Goal: Task Accomplishment & Management: Manage account settings

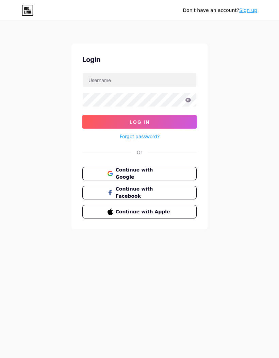
click at [249, 11] on link "Sign up" at bounding box center [248, 9] width 18 height 5
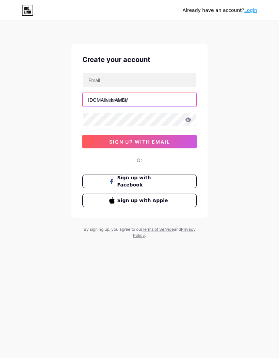
click at [162, 99] on input "text" at bounding box center [140, 100] width 114 height 14
click at [180, 138] on button "sign up with email" at bounding box center [139, 142] width 114 height 14
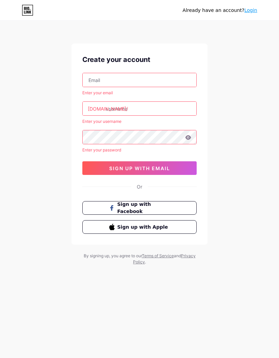
click at [232, 140] on div "Already have an account? Login Create your account Enter your email bio.link/ E…" at bounding box center [139, 143] width 279 height 287
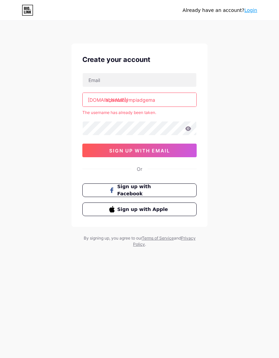
click at [170, 97] on input "abacusolympiadgema" at bounding box center [140, 100] width 114 height 14
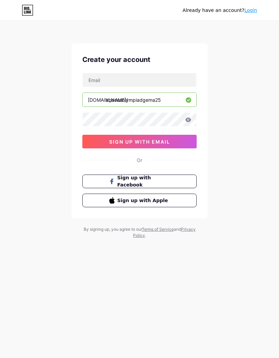
type input "abacusolympiadgema25"
click at [143, 75] on input "text" at bounding box center [140, 80] width 114 height 14
click at [165, 135] on button "sign up with email" at bounding box center [139, 142] width 114 height 14
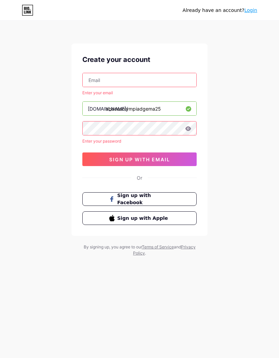
click at [144, 81] on input "text" at bounding box center [140, 80] width 114 height 14
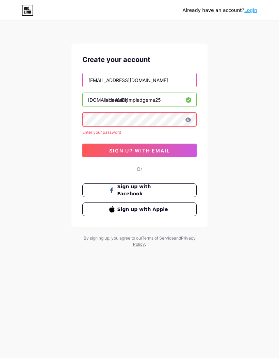
type input "johnpaigecarter@gmail.com"
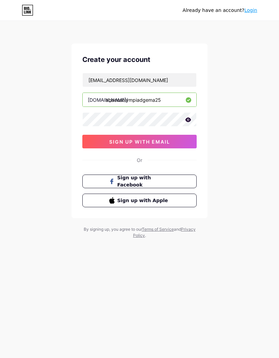
click at [150, 141] on span "sign up with email" at bounding box center [139, 142] width 61 height 6
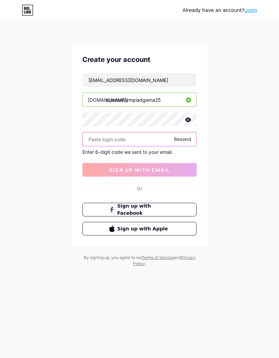
click at [126, 138] on input "text" at bounding box center [140, 139] width 114 height 14
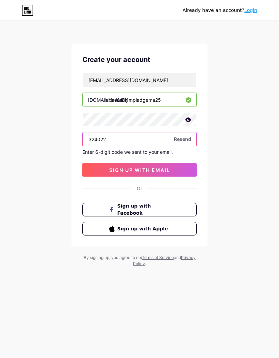
type input "324022"
click at [147, 169] on span "sign up with email" at bounding box center [139, 170] width 61 height 6
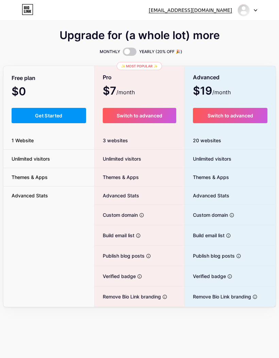
click at [59, 117] on span "Get Started" at bounding box center [49, 116] width 28 height 6
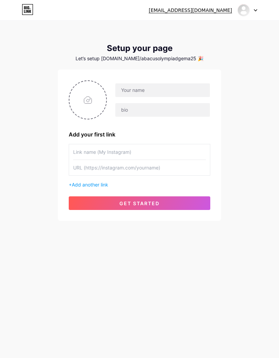
click at [95, 94] on input "file" at bounding box center [87, 100] width 37 height 38
type input "C:\fakepath\WhatsApp Image 2025-07-25 at 9.05.15 PM.jpeg"
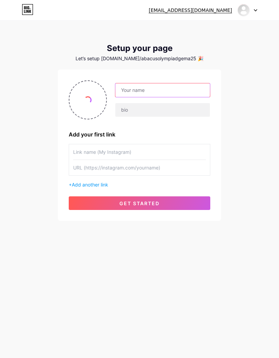
click at [157, 90] on input "text" at bounding box center [162, 90] width 95 height 14
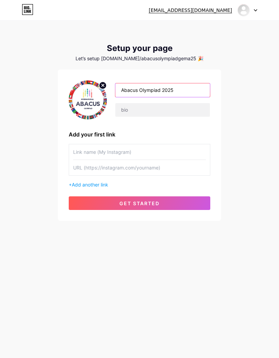
type input "Abacus Olympiad 2025"
click at [144, 149] on input "text" at bounding box center [139, 151] width 133 height 15
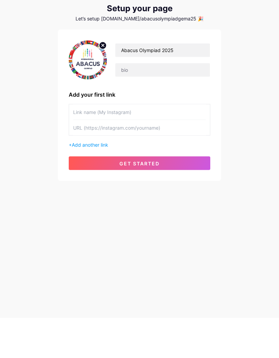
scroll to position [28, 0]
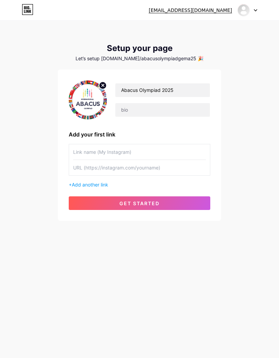
click at [134, 144] on input "text" at bounding box center [139, 151] width 133 height 15
click at [128, 160] on input "text" at bounding box center [139, 167] width 133 height 15
paste input "[URL][DOMAIN_NAME]"
click at [114, 205] on div "johnpaigecarter@gmail.com Dashboard Logout Setup your page Let’s setup bio.link…" at bounding box center [139, 121] width 279 height 243
click at [150, 200] on span "get started" at bounding box center [139, 203] width 40 height 6
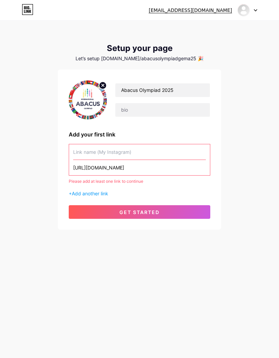
click at [145, 144] on input "text" at bounding box center [139, 151] width 133 height 15
click at [189, 160] on input "[URL][DOMAIN_NAME]" at bounding box center [139, 167] width 133 height 15
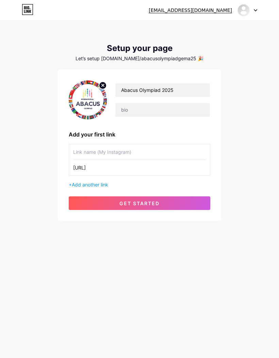
type input "https://"
click at [166, 181] on div "+ Add another link" at bounding box center [140, 184] width 142 height 7
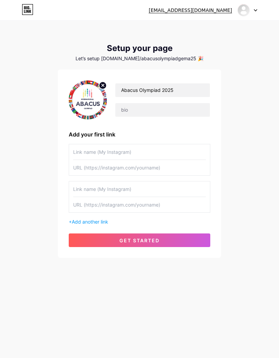
click at [165, 233] on button "get started" at bounding box center [140, 240] width 142 height 14
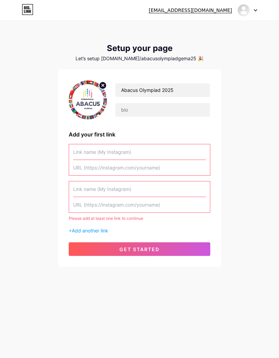
click at [135, 160] on input "text" at bounding box center [139, 167] width 133 height 15
paste input "[URL][DOMAIN_NAME]"
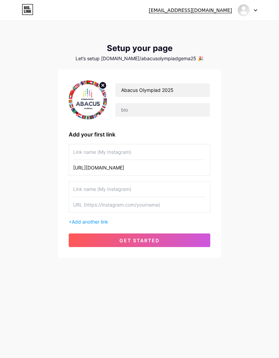
type input "[URL][DOMAIN_NAME]"
click at [137, 144] on input "text" at bounding box center [139, 151] width 133 height 15
click at [141, 238] on span "get started" at bounding box center [139, 241] width 40 height 6
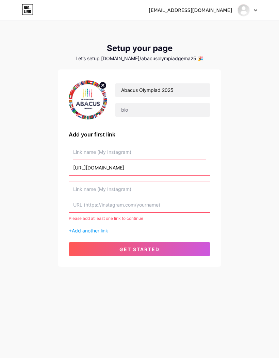
click at [237, 165] on div "johnpaigecarter@gmail.com Dashboard Logout Setup your page Let’s setup bio.link…" at bounding box center [139, 144] width 279 height 289
click at [255, 9] on div at bounding box center [248, 10] width 20 height 12
click at [193, 45] on li "Logout" at bounding box center [215, 46] width 84 height 18
click at [185, 43] on div "johnpaigecarter@gmail.com Dashboard Logout Setup your page Let’s setup bio.link…" at bounding box center [139, 144] width 279 height 289
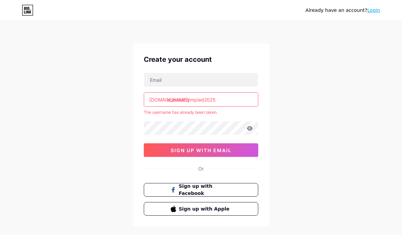
click at [221, 77] on input "text" at bounding box center [201, 80] width 114 height 14
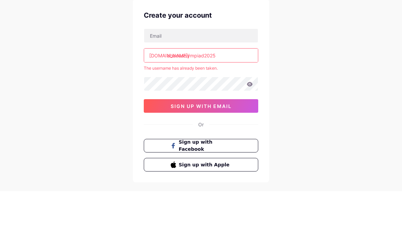
click at [232, 93] on input "abacusolympiad2025" at bounding box center [201, 100] width 114 height 14
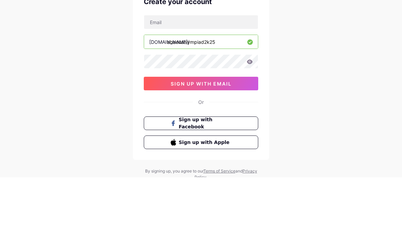
scroll to position [28, 0]
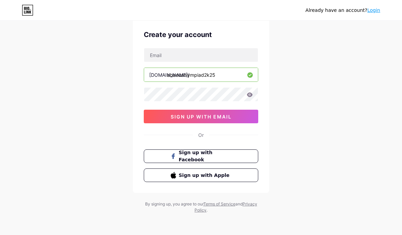
type input "abacusolympiad2k25"
click at [223, 54] on input "text" at bounding box center [201, 55] width 114 height 14
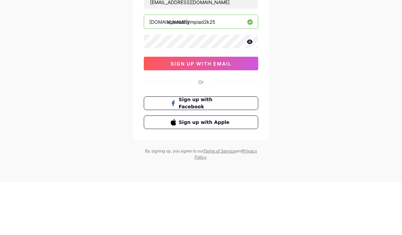
click at [218, 114] on span "sign up with email" at bounding box center [200, 117] width 61 height 6
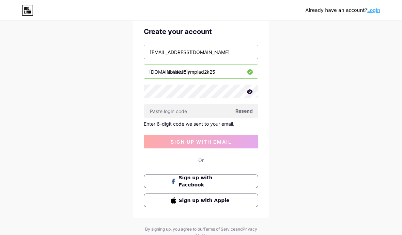
click at [184, 52] on input "martinezguptil@gmail.com" at bounding box center [201, 52] width 114 height 14
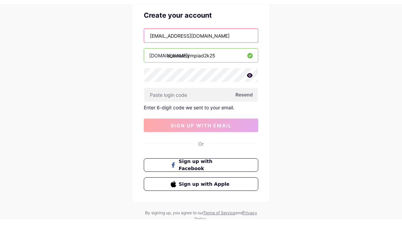
click at [182, 45] on input "martinezguptil@gmail.com" at bounding box center [201, 52] width 114 height 14
type input "[EMAIL_ADDRESS][DOMAIN_NAME]"
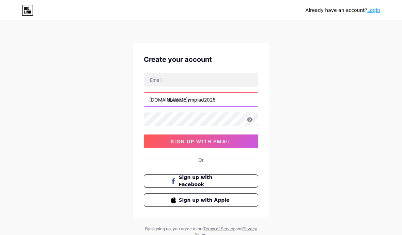
click at [233, 100] on input "abacusolympiad2025" at bounding box center [201, 100] width 114 height 14
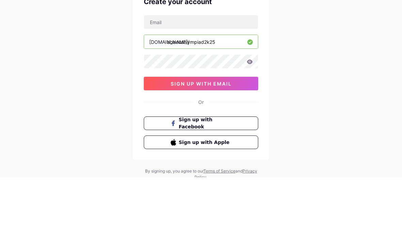
scroll to position [28, 0]
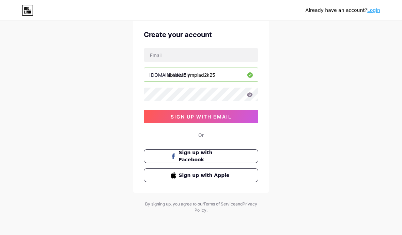
type input "abacusolympiad2k25"
click at [201, 51] on input "text" at bounding box center [201, 55] width 114 height 14
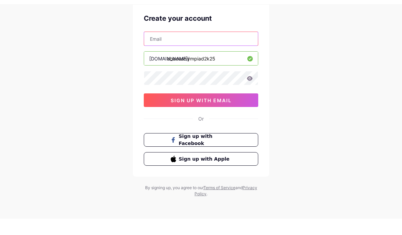
paste input "[EMAIL_ADDRESS][DOMAIN_NAME]"
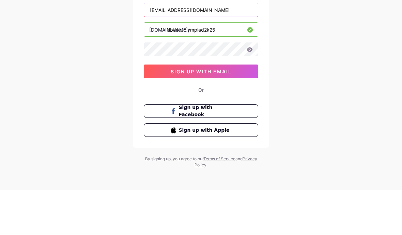
type input "[EMAIL_ADDRESS][DOMAIN_NAME]"
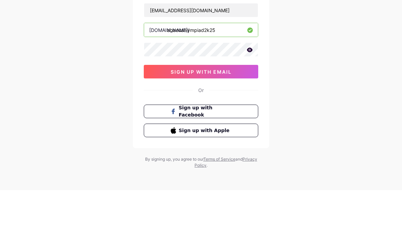
click at [208, 114] on span "sign up with email" at bounding box center [200, 117] width 61 height 6
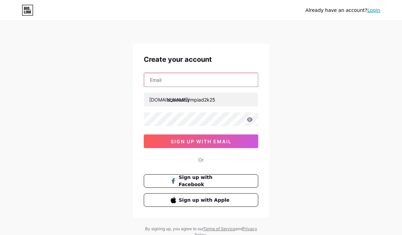
click at [224, 77] on input "text" at bounding box center [201, 80] width 114 height 14
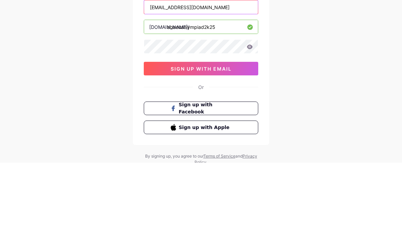
type input "[EMAIL_ADDRESS][DOMAIN_NAME]"
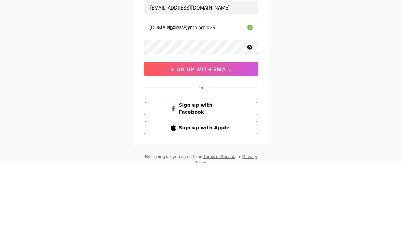
click at [195, 139] on span "sign up with email" at bounding box center [200, 142] width 61 height 6
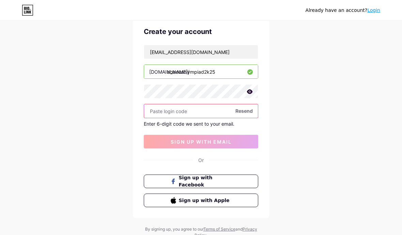
click at [198, 110] on input "text" at bounding box center [201, 111] width 114 height 14
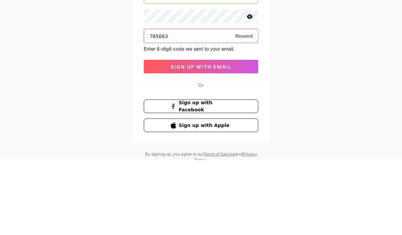
type input "785663"
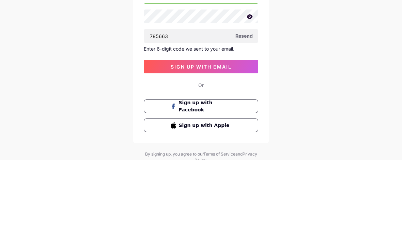
click at [205, 135] on button "sign up with email" at bounding box center [201, 142] width 114 height 14
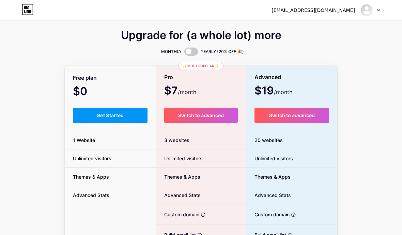
scroll to position [27, 0]
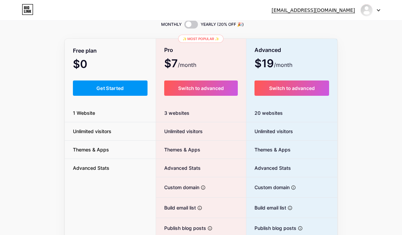
click at [126, 79] on div "Free plan $0 /month Get Started 1 Website Unlimited visitors Themes & Apps Adva…" at bounding box center [110, 159] width 91 height 240
click at [120, 81] on button "Get Started" at bounding box center [110, 88] width 75 height 15
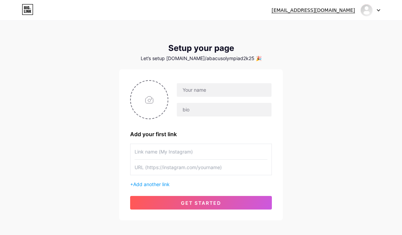
click at [147, 96] on input "file" at bounding box center [149, 100] width 37 height 38
type input "C:\fakepath\WhatsApp Image [DATE] 9.05.15 PM.jpeg"
click at [226, 88] on input "text" at bounding box center [224, 90] width 95 height 14
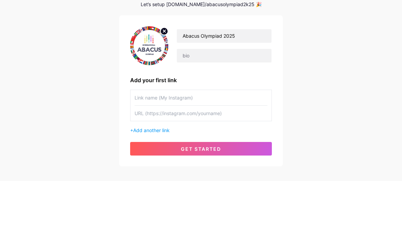
scroll to position [34, 0]
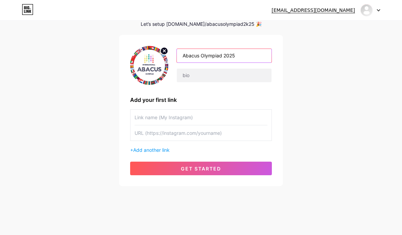
type input "Abacus Olympiad 2025"
click at [218, 134] on input "text" at bounding box center [200, 133] width 133 height 15
click at [199, 135] on input "text" at bounding box center [200, 133] width 133 height 15
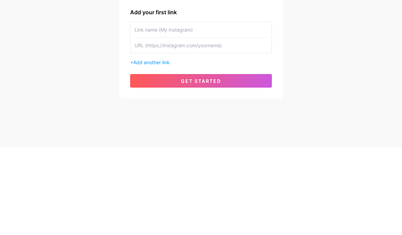
paste input "[URL][DOMAIN_NAME]"
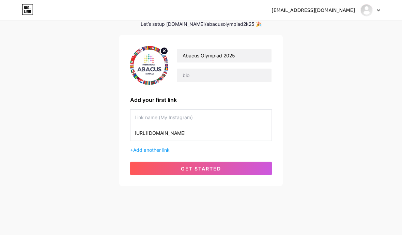
type input "[URL][DOMAIN_NAME]"
click at [187, 114] on input "text" at bounding box center [200, 117] width 133 height 15
type input "gemavarsity"
click at [223, 162] on button "get started" at bounding box center [201, 169] width 142 height 14
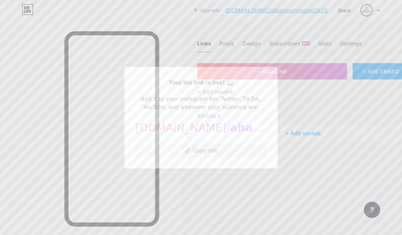
click at [245, 158] on button "Copy link" at bounding box center [200, 151] width 131 height 14
click at [335, 111] on div at bounding box center [201, 117] width 402 height 235
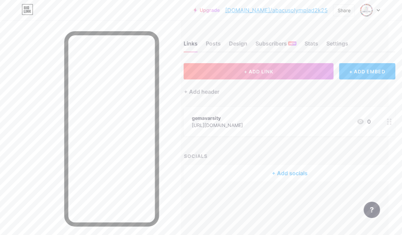
scroll to position [0, 35]
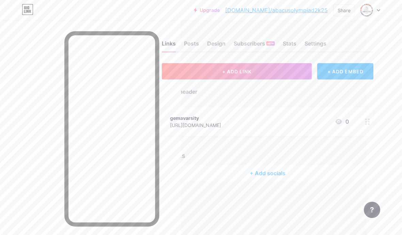
click at [367, 118] on div at bounding box center [367, 121] width 12 height 29
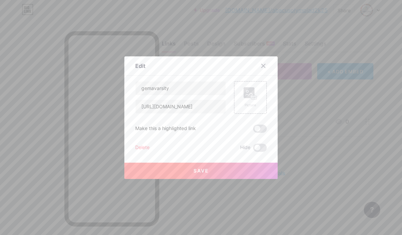
click at [138, 152] on div "gemavarsity [URL][DOMAIN_NAME] Picture Make this a highlighted link Delete Hide…" at bounding box center [200, 116] width 131 height 71
click at [147, 152] on div "Delete" at bounding box center [142, 148] width 14 height 8
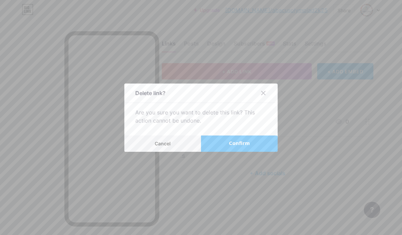
click at [242, 147] on span "Confirm" at bounding box center [239, 143] width 21 height 7
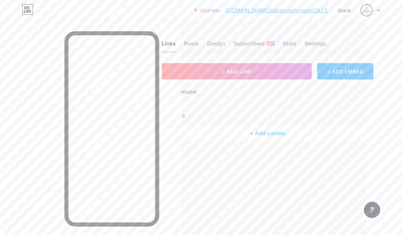
click at [256, 67] on button "+ ADD LINK" at bounding box center [237, 71] width 150 height 16
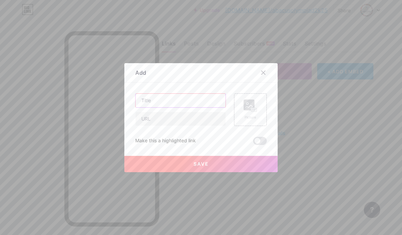
click at [191, 108] on input "text" at bounding box center [180, 101] width 90 height 14
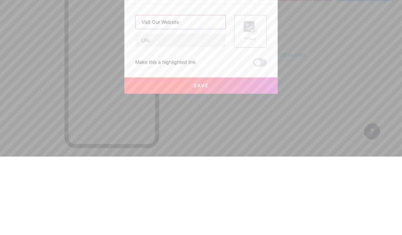
type input "Visit Our Website"
click at [179, 112] on input "text" at bounding box center [180, 119] width 90 height 14
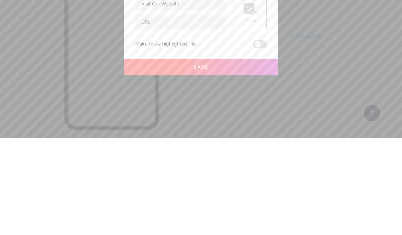
scroll to position [28, 0]
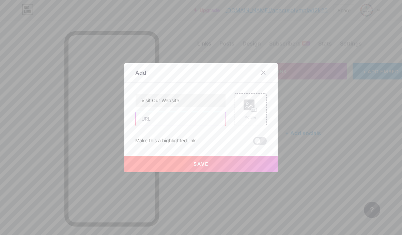
click at [173, 126] on input "text" at bounding box center [180, 119] width 90 height 14
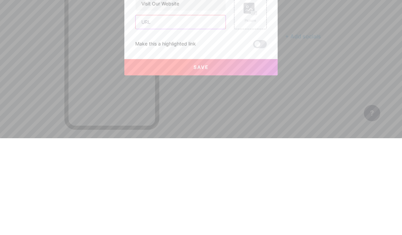
paste input "[URL][DOMAIN_NAME]"
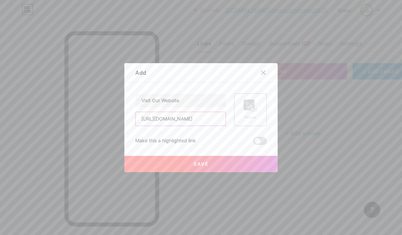
type input "[URL][DOMAIN_NAME]"
click at [219, 173] on button "Save" at bounding box center [200, 164] width 153 height 16
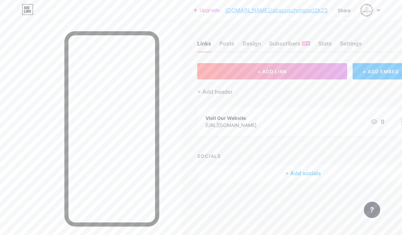
click at [287, 69] on span "+ ADD LINK" at bounding box center [271, 72] width 29 height 6
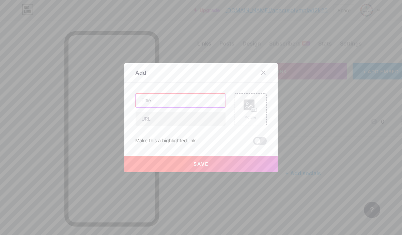
click at [185, 108] on input "text" at bounding box center [180, 101] width 90 height 14
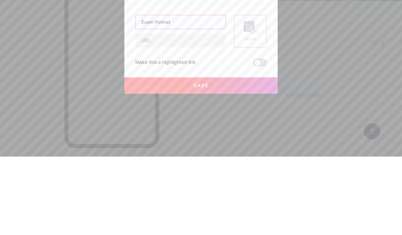
type input "Exam Format"
click at [177, 112] on input "text" at bounding box center [180, 119] width 90 height 14
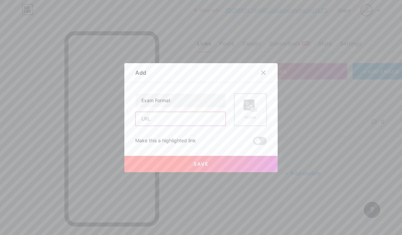
click at [185, 126] on input "text" at bounding box center [180, 119] width 90 height 14
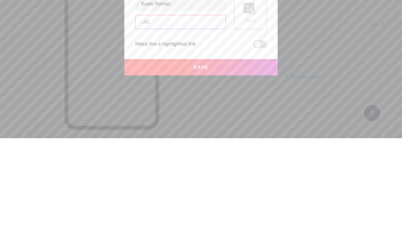
paste input "[URL][DOMAIN_NAME]"
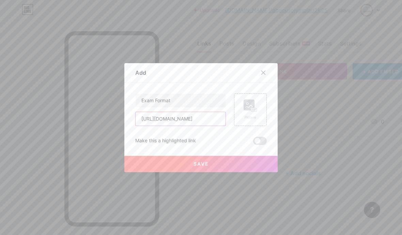
type input "[URL][DOMAIN_NAME]"
click at [220, 173] on button "Save" at bounding box center [200, 164] width 153 height 16
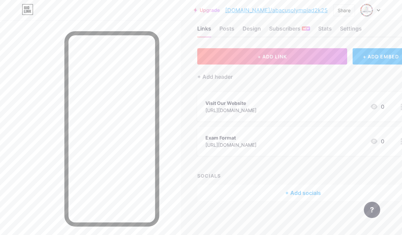
click at [290, 48] on button "+ ADD LINK" at bounding box center [272, 56] width 150 height 16
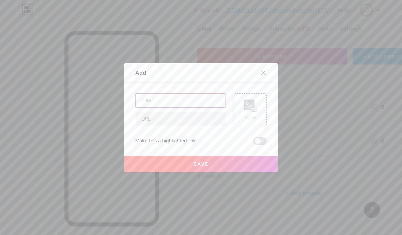
click at [188, 108] on input "text" at bounding box center [180, 101] width 90 height 14
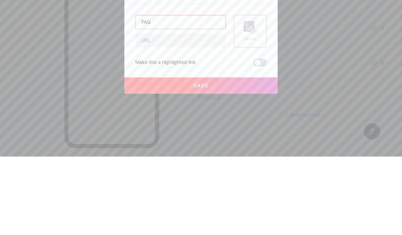
type input "FAQ"
click at [173, 112] on input "text" at bounding box center [180, 119] width 90 height 14
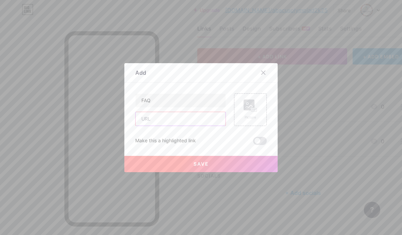
click at [162, 126] on input "text" at bounding box center [180, 119] width 90 height 14
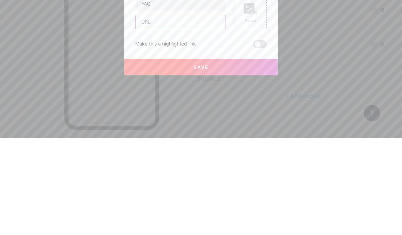
paste input "[URL][DOMAIN_NAME]"
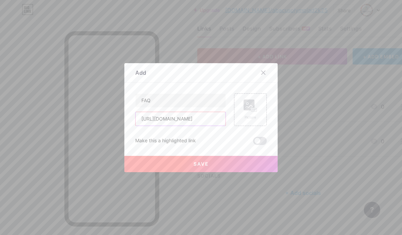
type input "[URL][DOMAIN_NAME]"
click at [214, 173] on button "Save" at bounding box center [200, 164] width 153 height 16
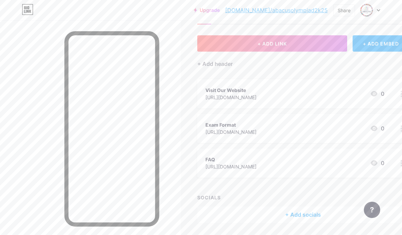
click at [284, 41] on span "+ ADD LINK" at bounding box center [271, 44] width 29 height 6
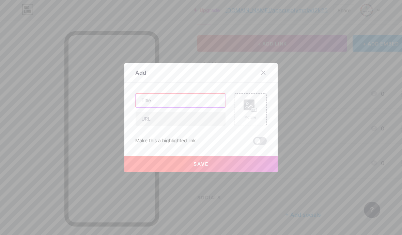
click at [181, 108] on input "text" at bounding box center [180, 101] width 90 height 14
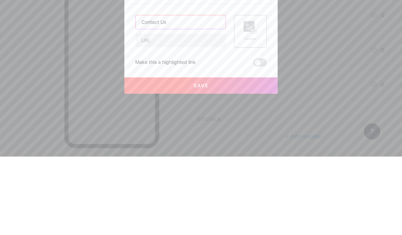
type input "Contact Us"
click at [185, 112] on input "text" at bounding box center [180, 119] width 90 height 14
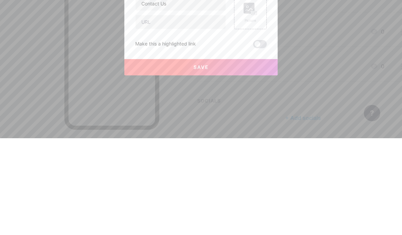
scroll to position [49, 0]
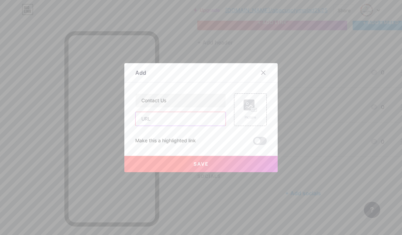
click at [184, 126] on input "text" at bounding box center [180, 119] width 90 height 14
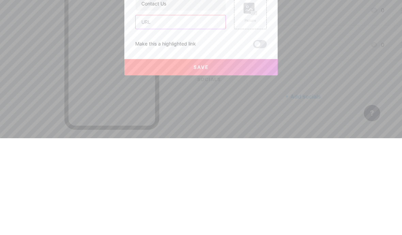
paste input "[URL][DOMAIN_NAME]"
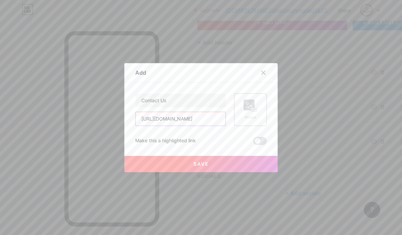
type input "[URL][DOMAIN_NAME]"
click at [226, 173] on button "Save" at bounding box center [200, 164] width 153 height 16
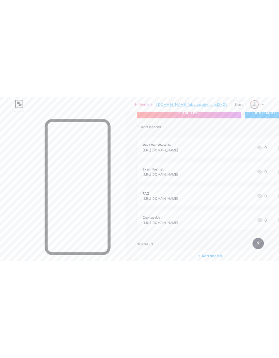
scroll to position [0, 0]
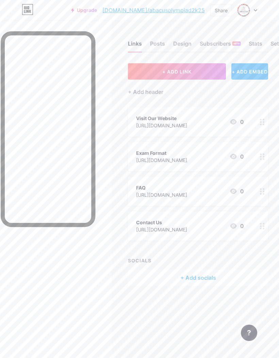
click at [261, 12] on div "Upgrade [DOMAIN_NAME]/abacus... [DOMAIN_NAME]/abacusolympiad2k25 Share Switch a…" at bounding box center [139, 10] width 279 height 12
click at [249, 9] on div at bounding box center [244, 10] width 12 height 12
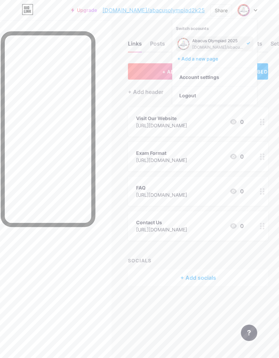
click at [140, 235] on div "Links Posts Design Subscribers NEW Stats Settings + ADD LINK + ADD EMBED + Add …" at bounding box center [139, 169] width 279 height 299
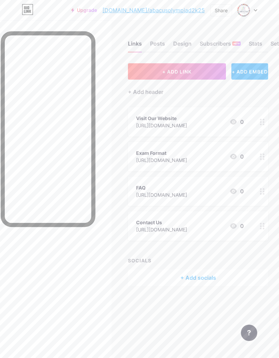
click at [208, 235] on div "+ Add socials" at bounding box center [198, 278] width 140 height 16
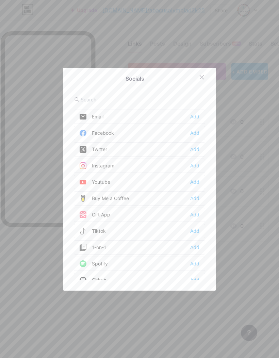
click at [195, 140] on div "Facebook Add" at bounding box center [139, 133] width 131 height 14
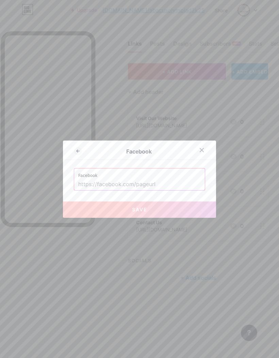
click at [159, 190] on input "text" at bounding box center [139, 185] width 123 height 12
click at [175, 179] on label "Facebook" at bounding box center [139, 173] width 123 height 10
click at [124, 190] on input "text" at bounding box center [139, 185] width 123 height 12
paste input "[URL][DOMAIN_NAME]"
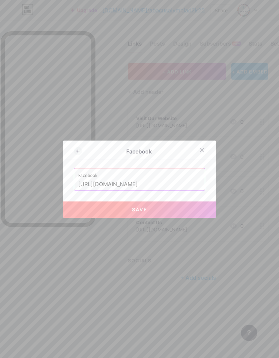
type input "[URL][DOMAIN_NAME]"
click at [162, 215] on button "Save" at bounding box center [139, 209] width 153 height 16
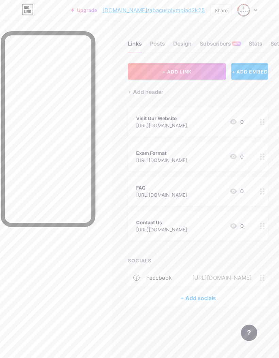
click at [262, 235] on circle at bounding box center [261, 276] width 2 height 2
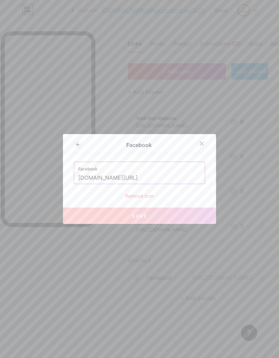
click at [205, 150] on div at bounding box center [202, 143] width 12 height 12
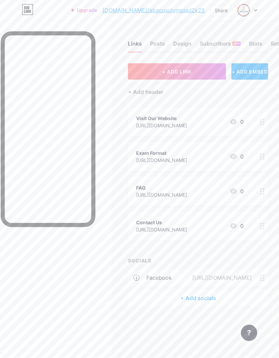
click at [199, 235] on div "+ Add socials" at bounding box center [198, 298] width 140 height 16
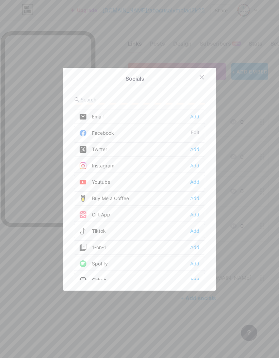
click at [192, 120] on div "Add" at bounding box center [194, 116] width 9 height 7
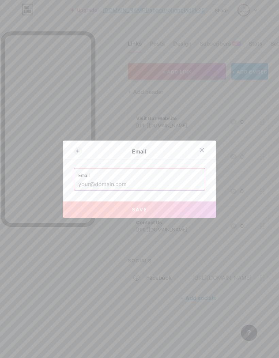
click at [149, 190] on input "text" at bounding box center [139, 185] width 123 height 12
click at [165, 190] on input "text" at bounding box center [139, 185] width 123 height 12
paste input "mailto:[EMAIL_ADDRESS][DOMAIN_NAME]"
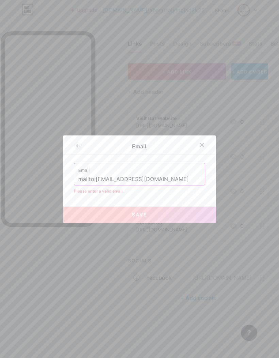
click at [98, 185] on input "mailto:[EMAIL_ADDRESS][DOMAIN_NAME]" at bounding box center [139, 180] width 123 height 12
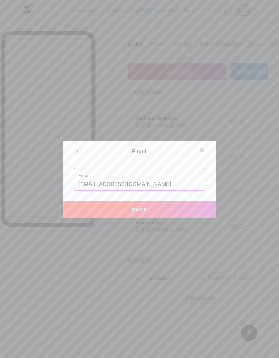
click at [185, 216] on button "Save" at bounding box center [139, 209] width 153 height 16
type input "mailto:[EMAIL_ADDRESS][DOMAIN_NAME]"
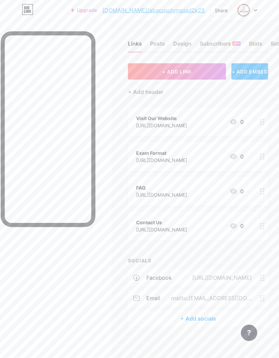
click at [94, 199] on div at bounding box center [48, 129] width 95 height 196
click at [260, 235] on icon at bounding box center [262, 298] width 5 height 6
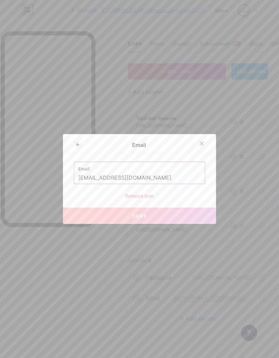
click at [162, 224] on button "Save" at bounding box center [139, 216] width 153 height 16
click at [202, 150] on div at bounding box center [202, 143] width 12 height 12
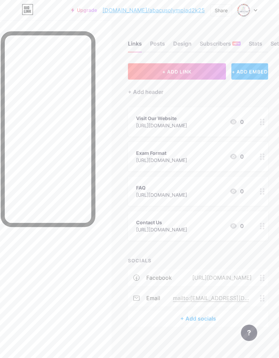
click at [195, 235] on div "+ Add socials" at bounding box center [198, 318] width 140 height 16
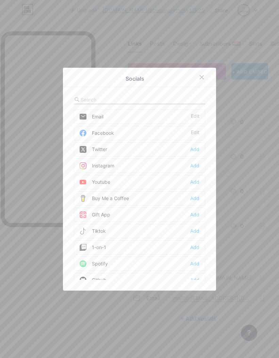
click at [194, 169] on div "Add" at bounding box center [194, 165] width 9 height 7
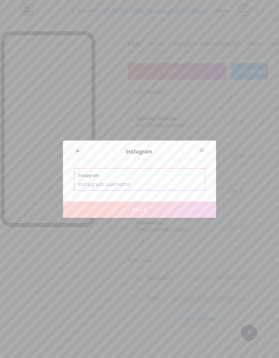
click at [141, 190] on input "text" at bounding box center [139, 185] width 123 height 12
click at [175, 190] on input "text" at bounding box center [139, 185] width 123 height 12
paste input "[URL][DOMAIN_NAME]"
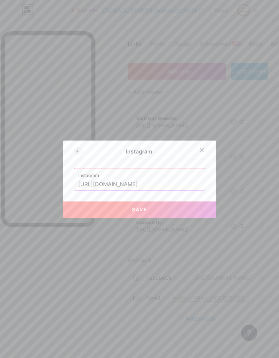
click at [174, 217] on button "Save" at bounding box center [139, 209] width 153 height 16
type input "[URL][DOMAIN_NAME][DOMAIN_NAME]"
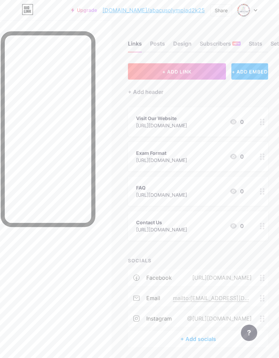
click at [196, 235] on div "+ Add socials" at bounding box center [198, 339] width 140 height 16
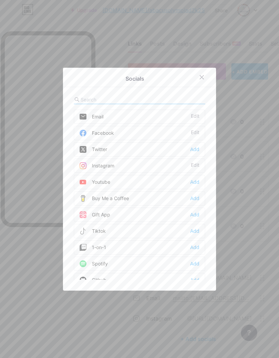
click at [197, 185] on div "Add" at bounding box center [194, 182] width 9 height 7
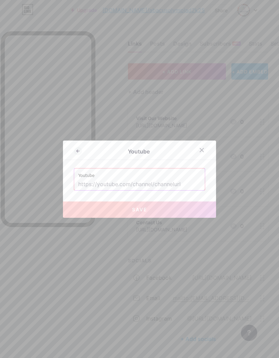
click at [180, 190] on input "text" at bounding box center [139, 185] width 123 height 12
click at [174, 190] on input "text" at bounding box center [139, 185] width 123 height 12
paste input "[URL][DOMAIN_NAME]"
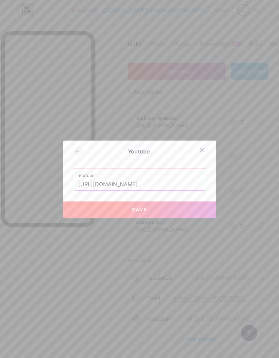
type input "[URL][DOMAIN_NAME]"
click at [182, 215] on button "Save" at bounding box center [139, 209] width 153 height 16
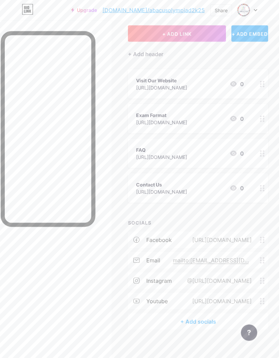
scroll to position [43, 0]
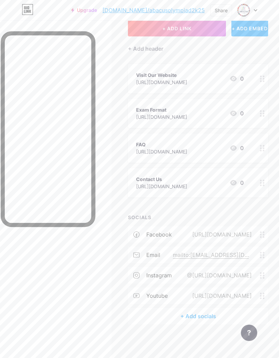
click at [202, 235] on div "+ Add socials" at bounding box center [198, 316] width 140 height 16
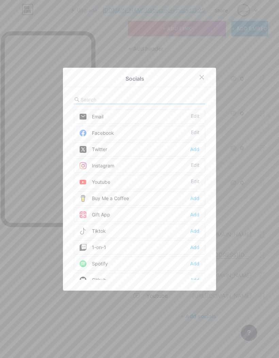
scroll to position [-1, 0]
click at [129, 103] on input "text" at bounding box center [118, 99] width 75 height 7
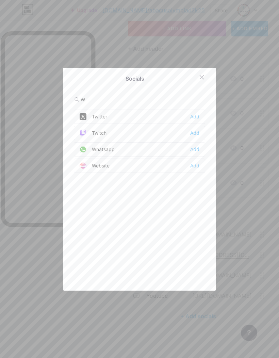
type input "Wh"
click at [157, 124] on div "Whatsapp Add" at bounding box center [139, 117] width 131 height 14
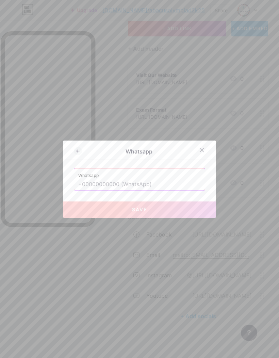
click at [163, 190] on input "text" at bounding box center [139, 185] width 123 height 12
click at [156, 179] on label "Whatsapp" at bounding box center [139, 173] width 123 height 10
click at [124, 190] on input "text" at bounding box center [139, 185] width 123 height 12
paste input "[PHONE_NUMBER]"
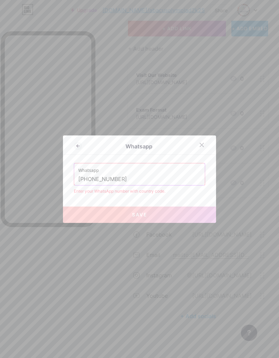
click at [91, 185] on input "[PHONE_NUMBER]" at bounding box center [139, 180] width 123 height 12
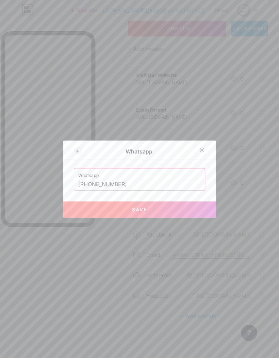
click at [179, 218] on button "Save" at bounding box center [139, 209] width 153 height 16
type input "[URL][DOMAIN_NAME][PHONE_NUMBER]"
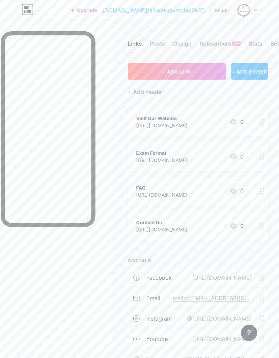
click at [222, 9] on div "Share" at bounding box center [221, 10] width 13 height 7
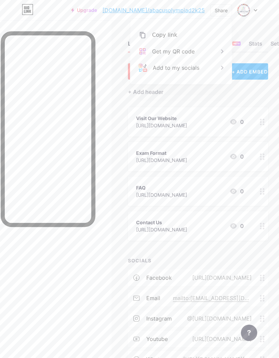
click at [162, 32] on div "Copy link" at bounding box center [164, 35] width 25 height 8
